Goal: Information Seeking & Learning: Learn about a topic

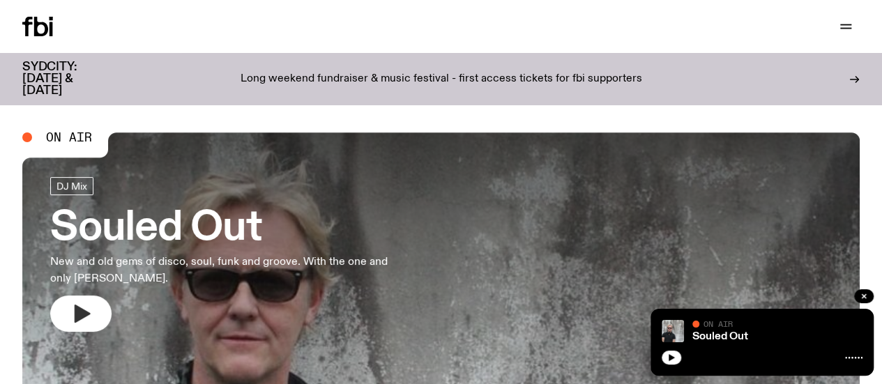
click at [71, 316] on icon "button" at bounding box center [81, 314] width 22 height 22
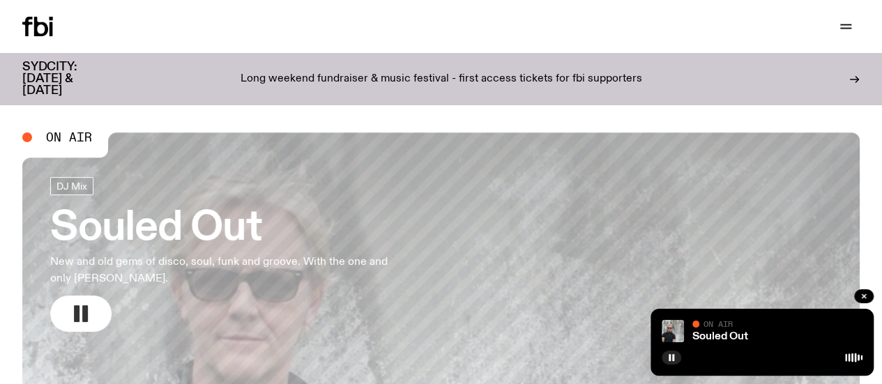
click at [729, 342] on div "Souled Out On Air On Air" at bounding box center [762, 342] width 223 height 67
click at [741, 330] on div "On Air" at bounding box center [778, 325] width 170 height 10
click at [494, 73] on p "Long weekend fundraiser & music festival - first access tickets for fbi support…" at bounding box center [442, 79] width 402 height 13
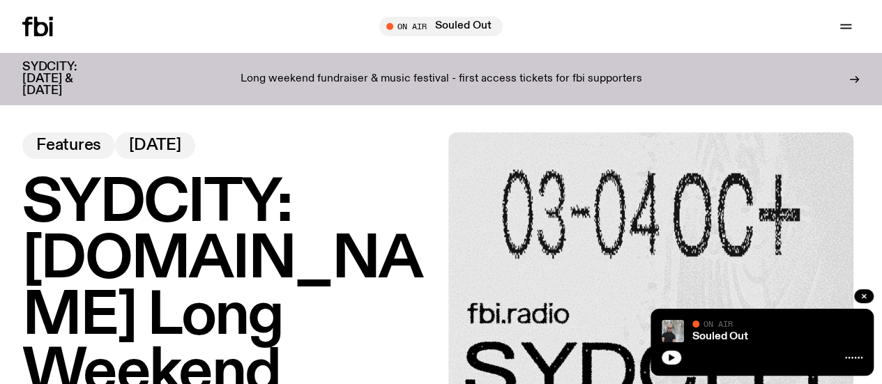
click at [882, 86] on html "Schedule Explore Read Volunteer Newsletter About Us Contact Champions of emergi…" at bounding box center [441, 192] width 882 height 384
